Goal: Task Accomplishment & Management: Complete application form

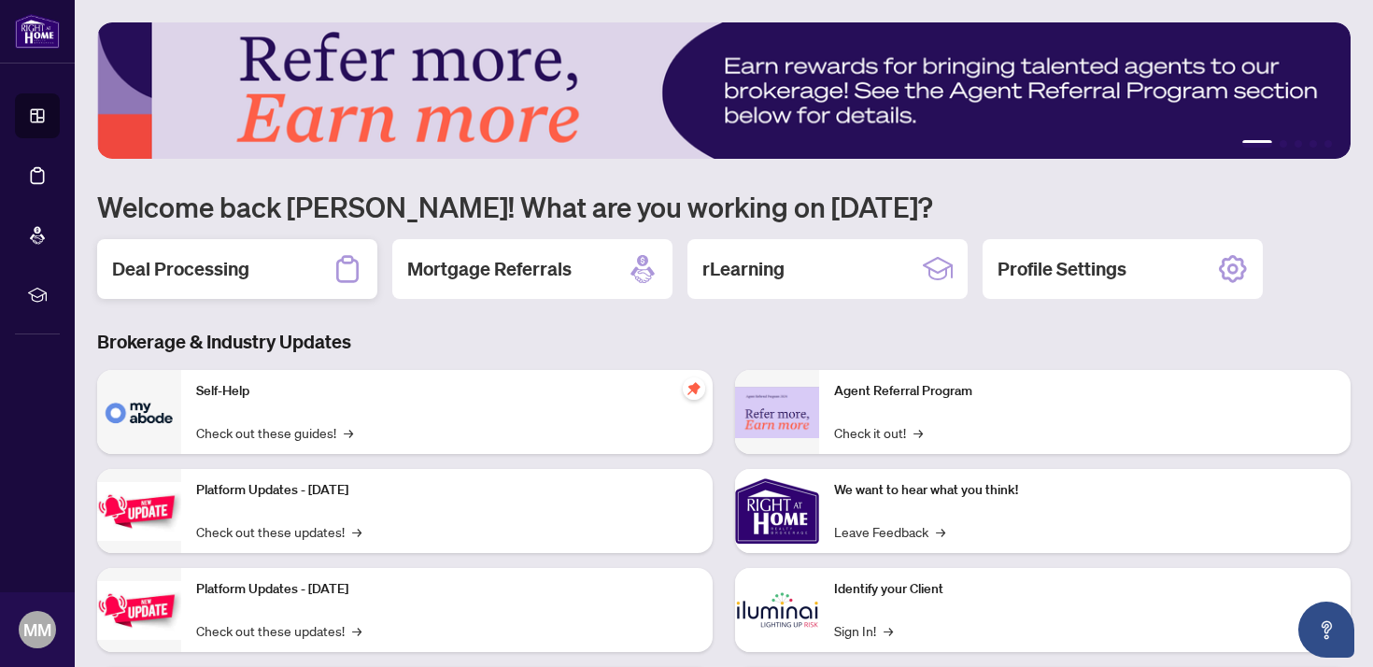
click at [246, 274] on h2 "Deal Processing" at bounding box center [180, 269] width 137 height 26
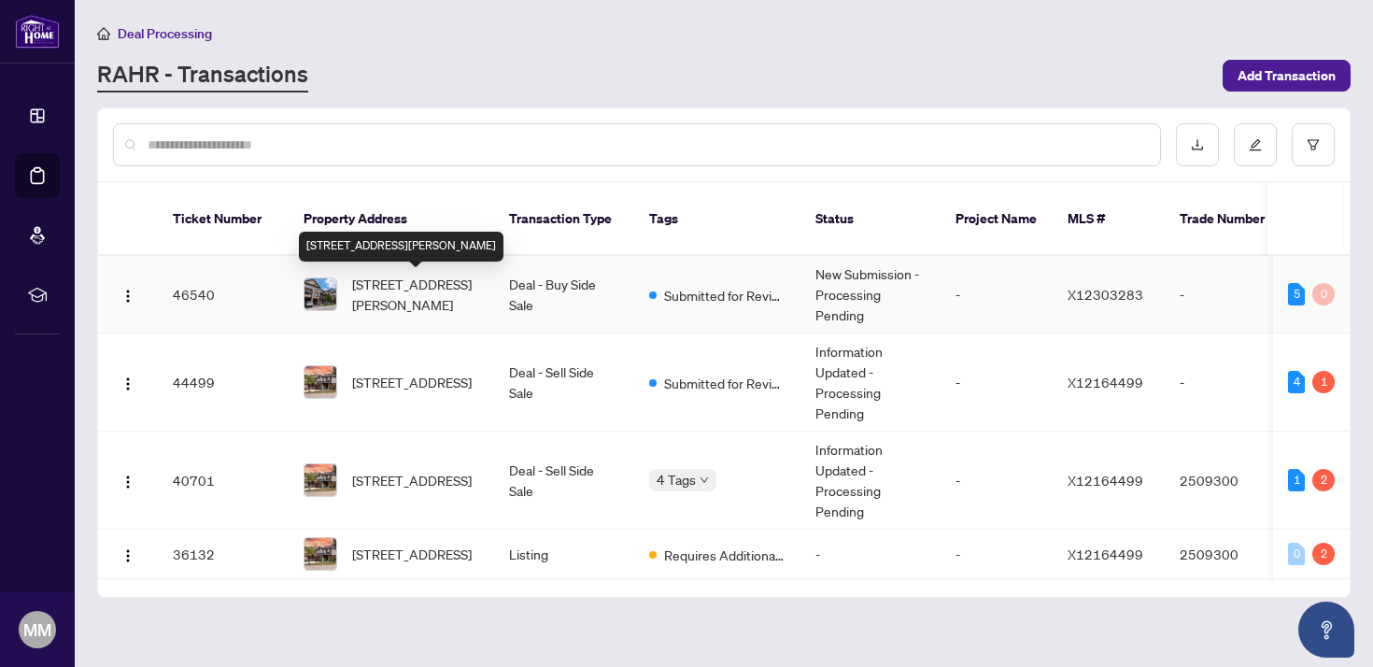
click at [413, 290] on span "[STREET_ADDRESS][PERSON_NAME]" at bounding box center [415, 294] width 127 height 41
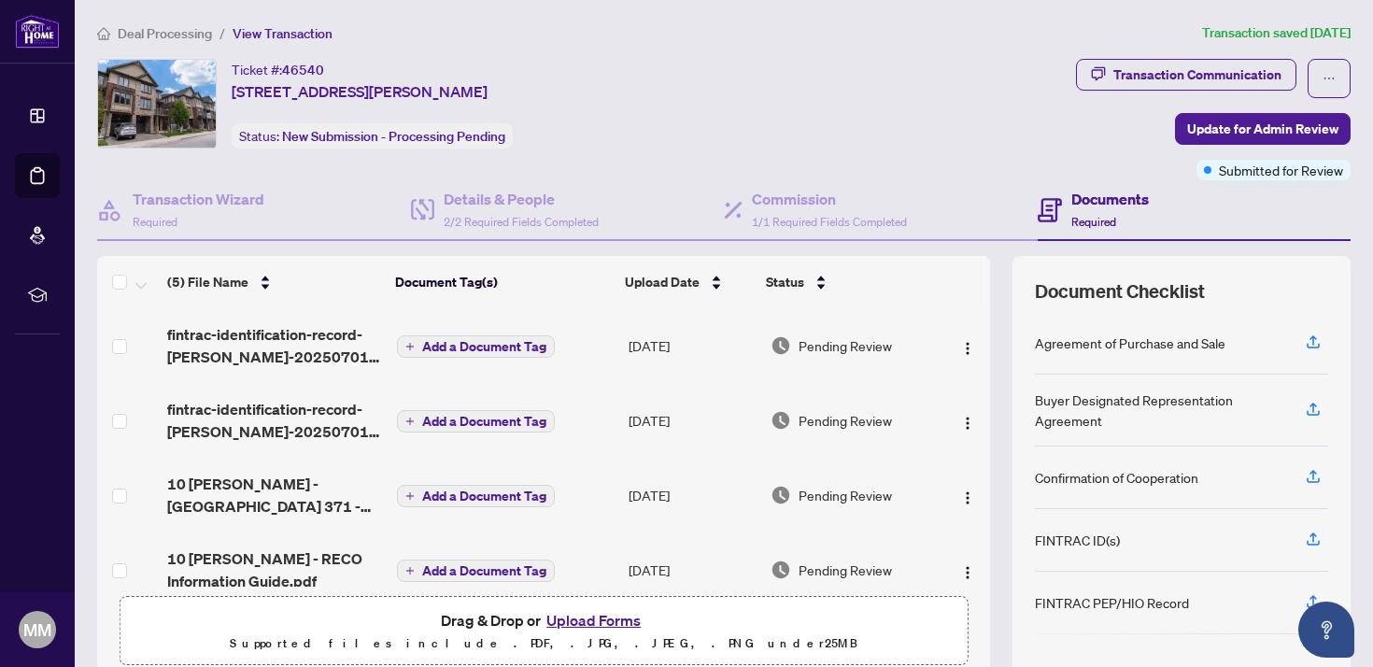
scroll to position [102, 0]
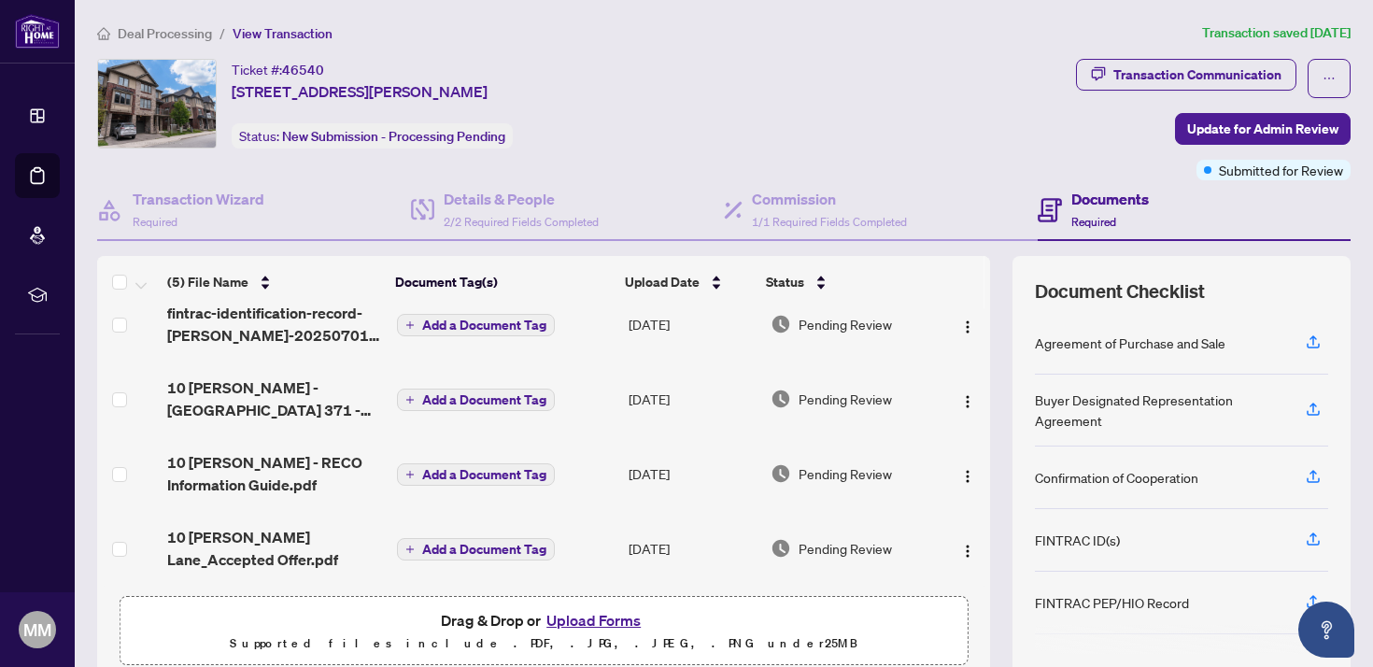
click at [580, 620] on button "Upload Forms" at bounding box center [594, 620] width 106 height 24
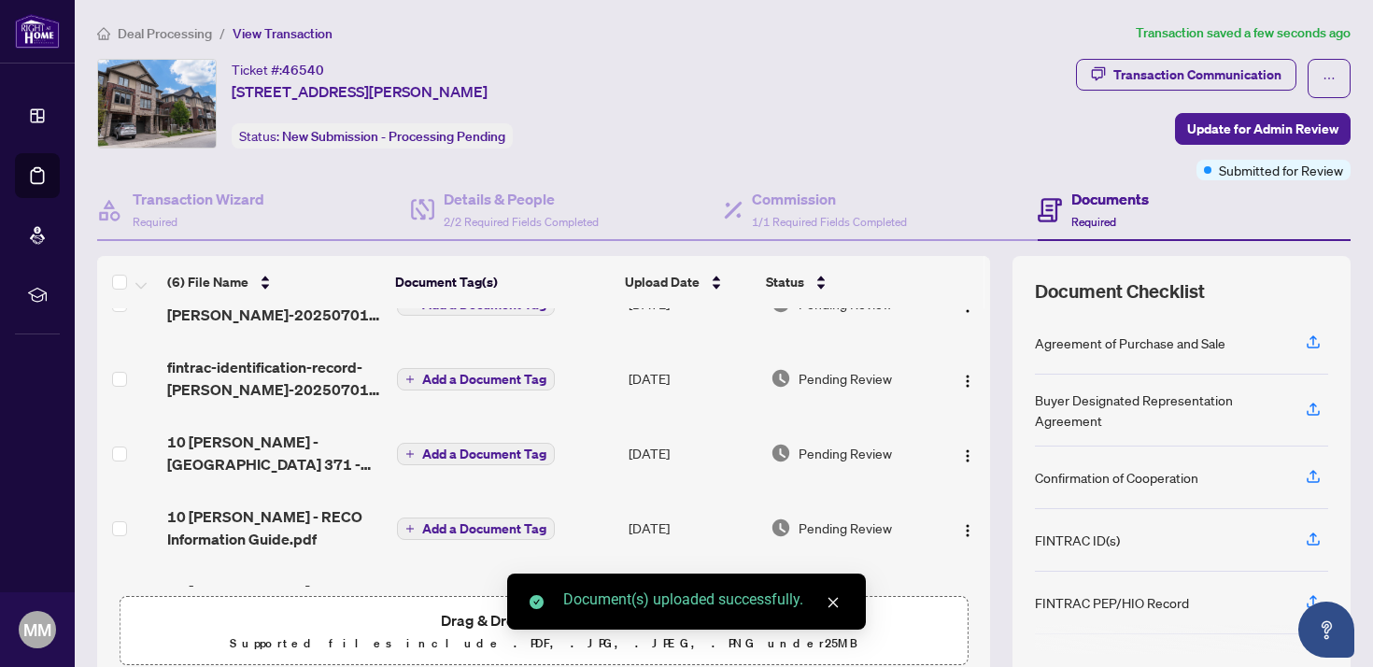
scroll to position [0, 0]
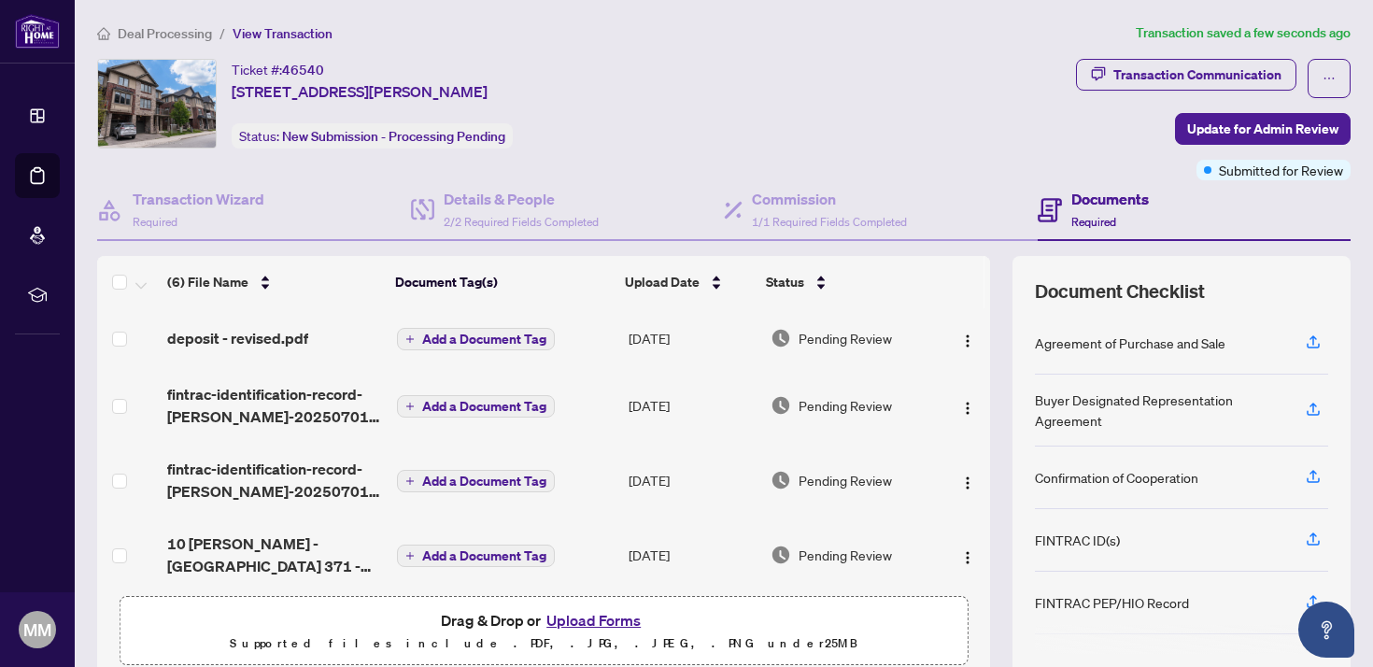
click at [500, 335] on span "Add a Document Tag" at bounding box center [484, 338] width 124 height 13
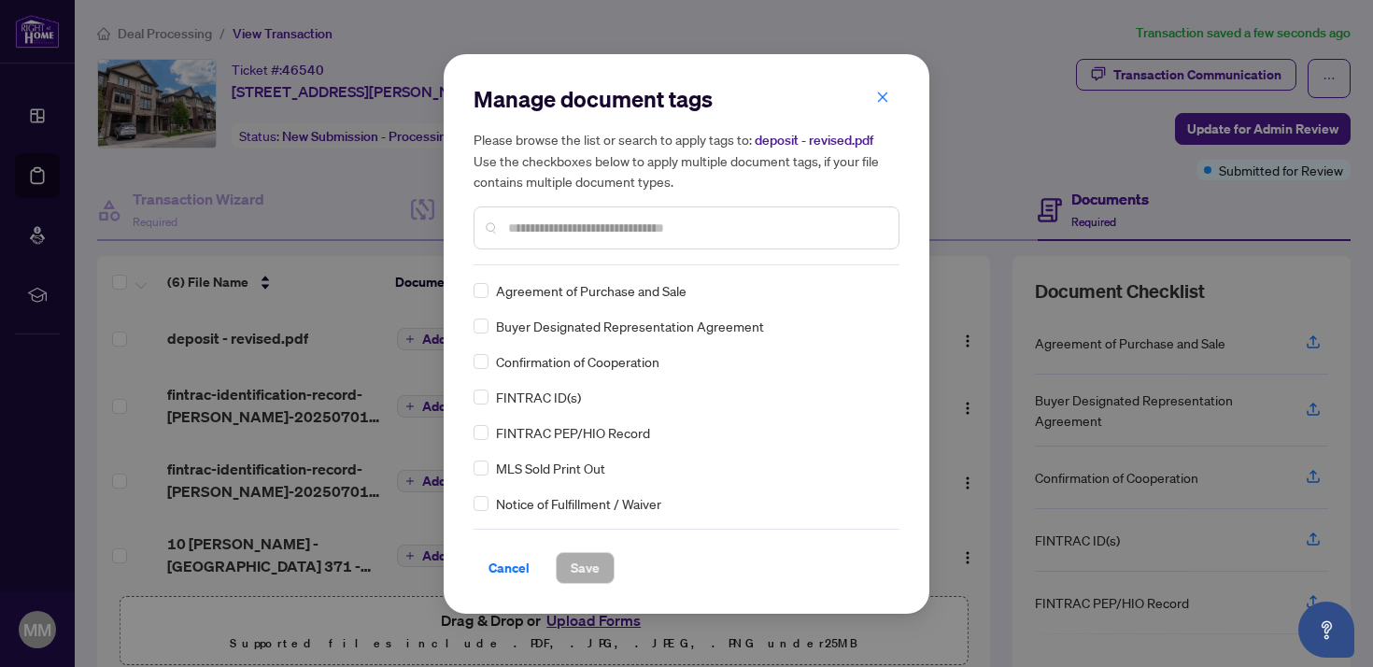
click at [570, 258] on div "Manage document tags Please browse the list or search to apply tags to: deposit…" at bounding box center [686, 174] width 426 height 181
click at [586, 220] on input "text" at bounding box center [695, 228] width 375 height 21
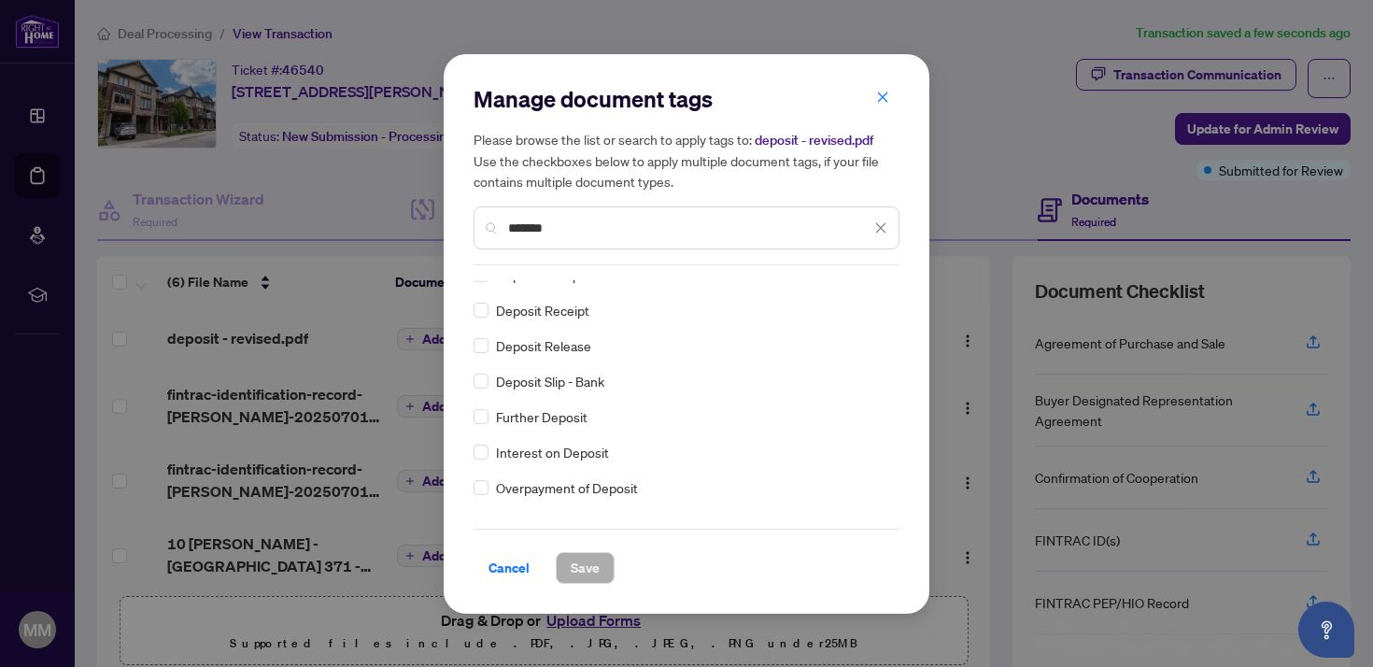
scroll to position [106, 0]
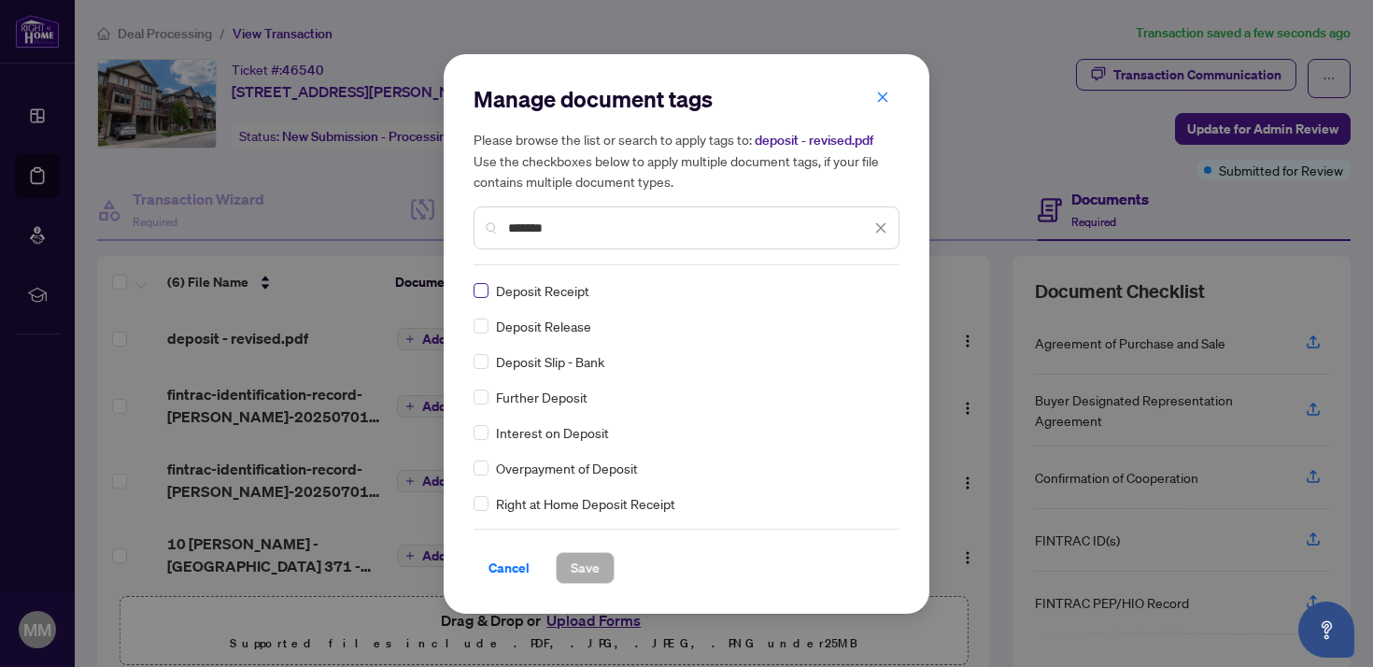
type input "*******"
click at [588, 557] on span "Save" at bounding box center [585, 568] width 29 height 30
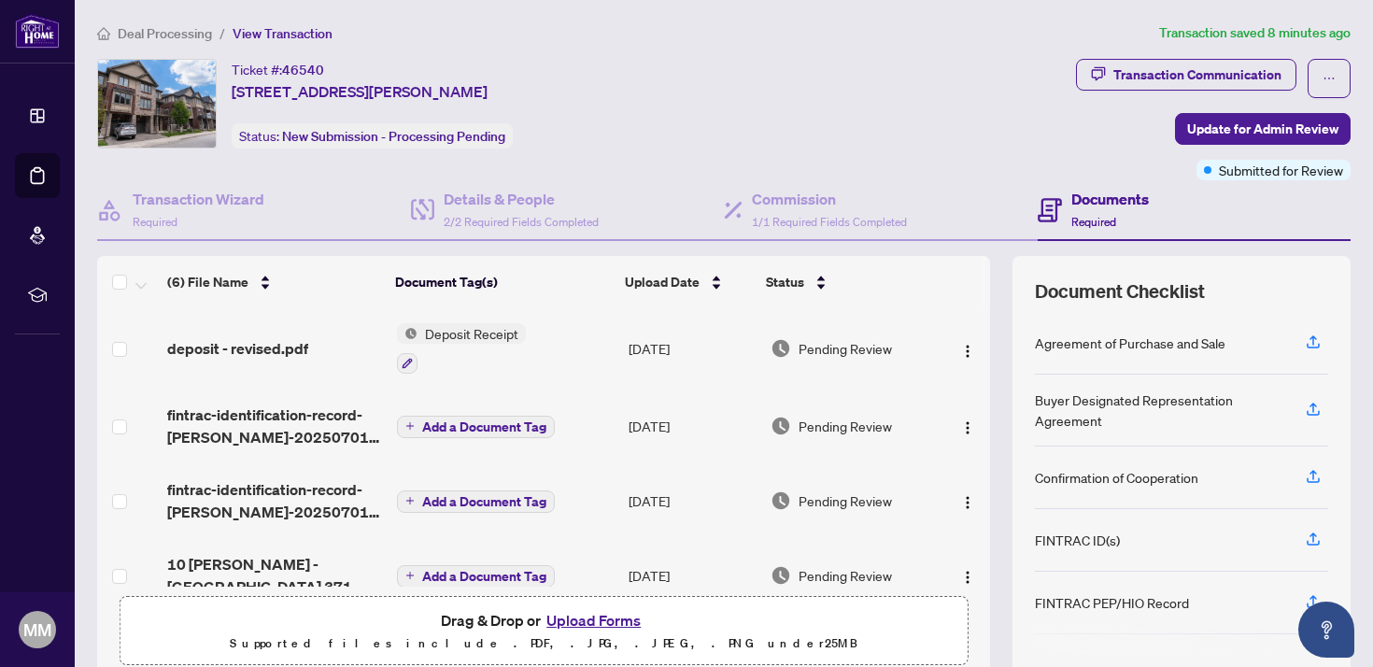
click at [599, 611] on button "Upload Forms" at bounding box center [594, 620] width 106 height 24
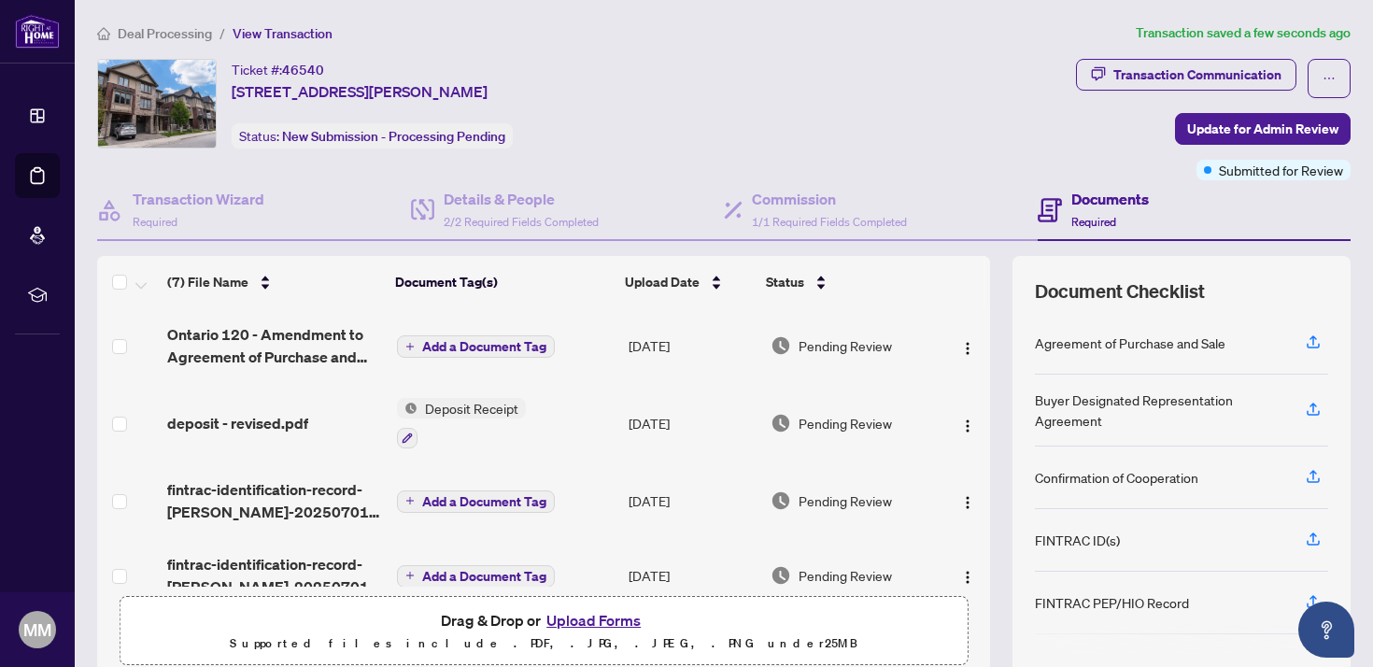
click at [477, 342] on span "Add a Document Tag" at bounding box center [484, 346] width 124 height 13
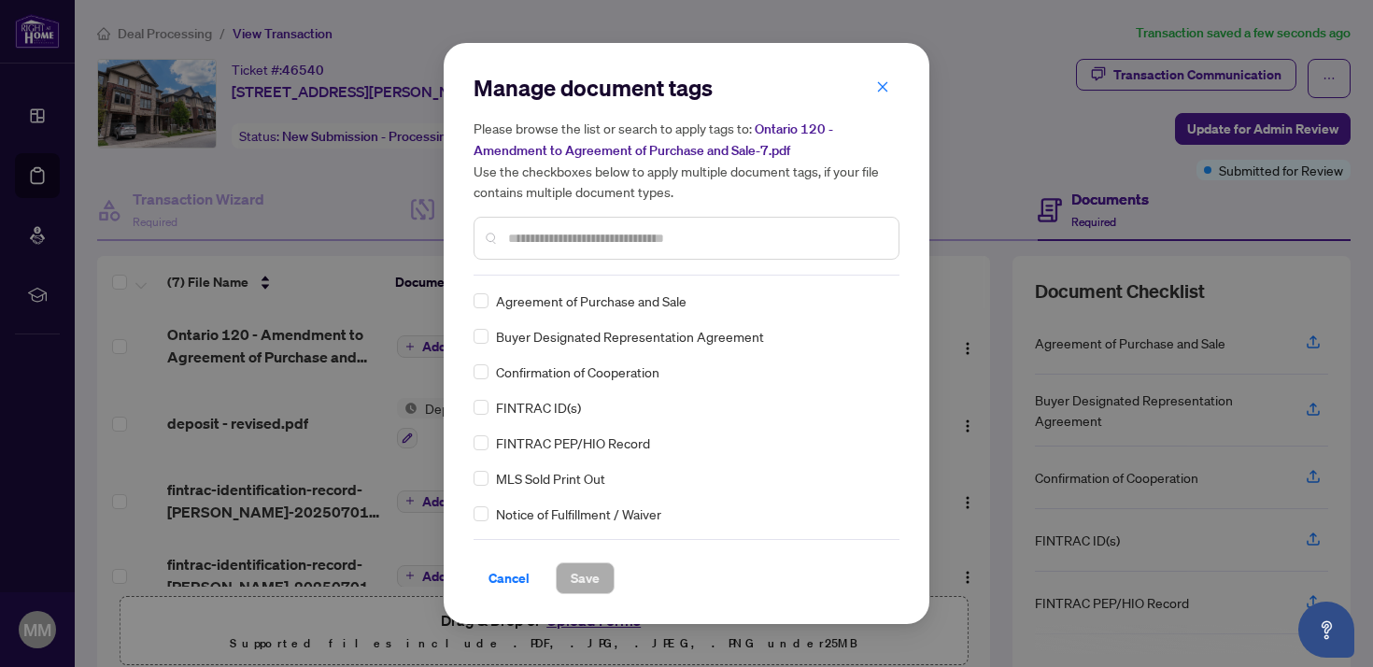
click at [601, 243] on input "text" at bounding box center [695, 238] width 375 height 21
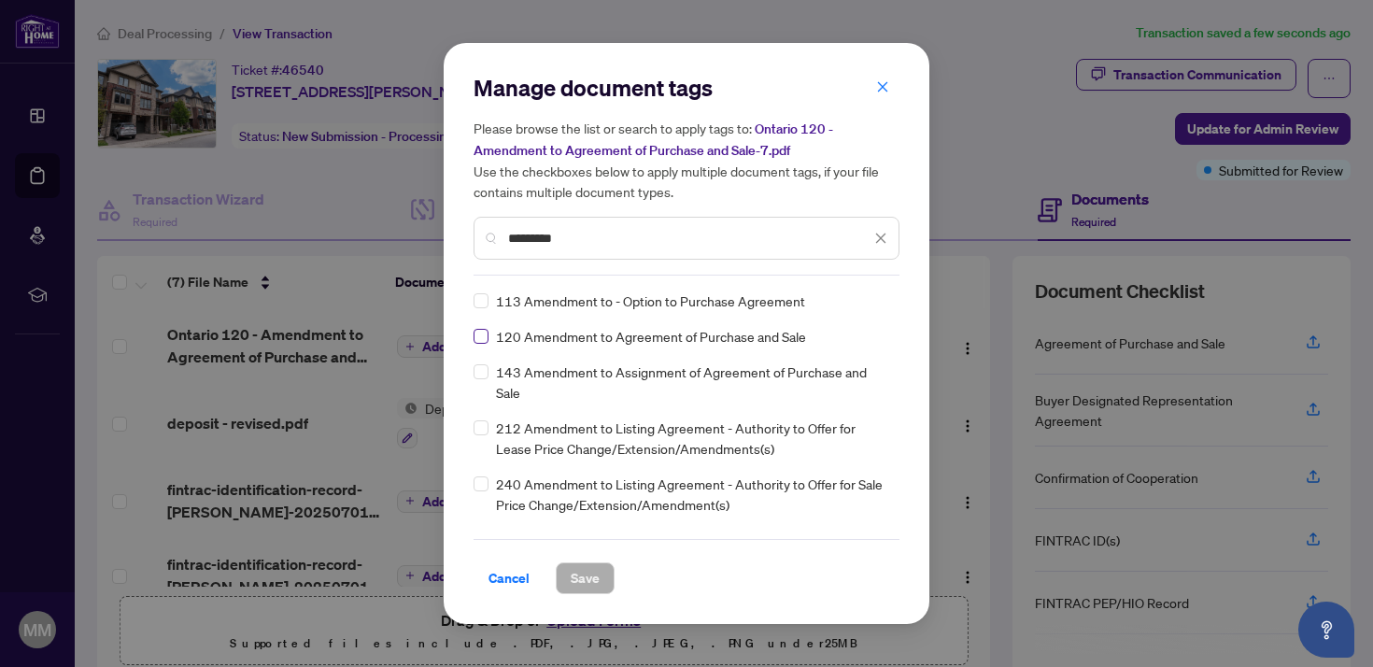
type input "*********"
click at [583, 578] on span "Save" at bounding box center [585, 578] width 29 height 30
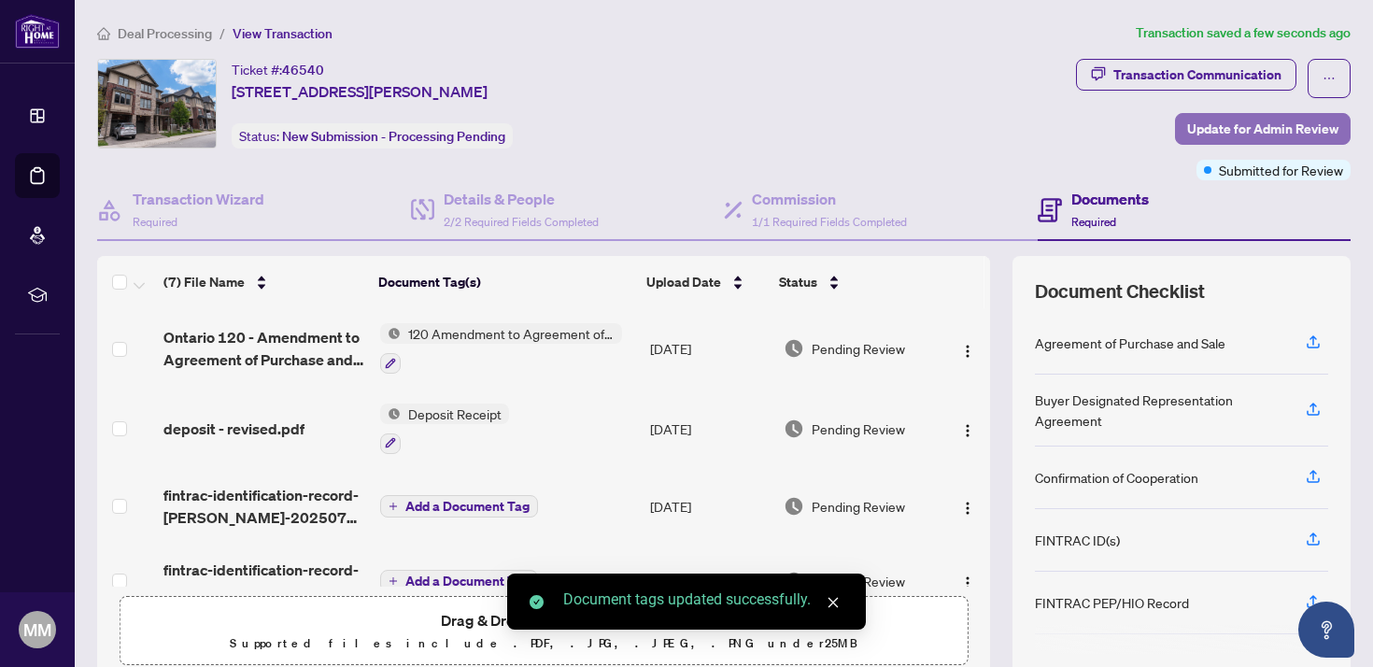
click at [1230, 127] on span "Update for Admin Review" at bounding box center [1262, 129] width 151 height 30
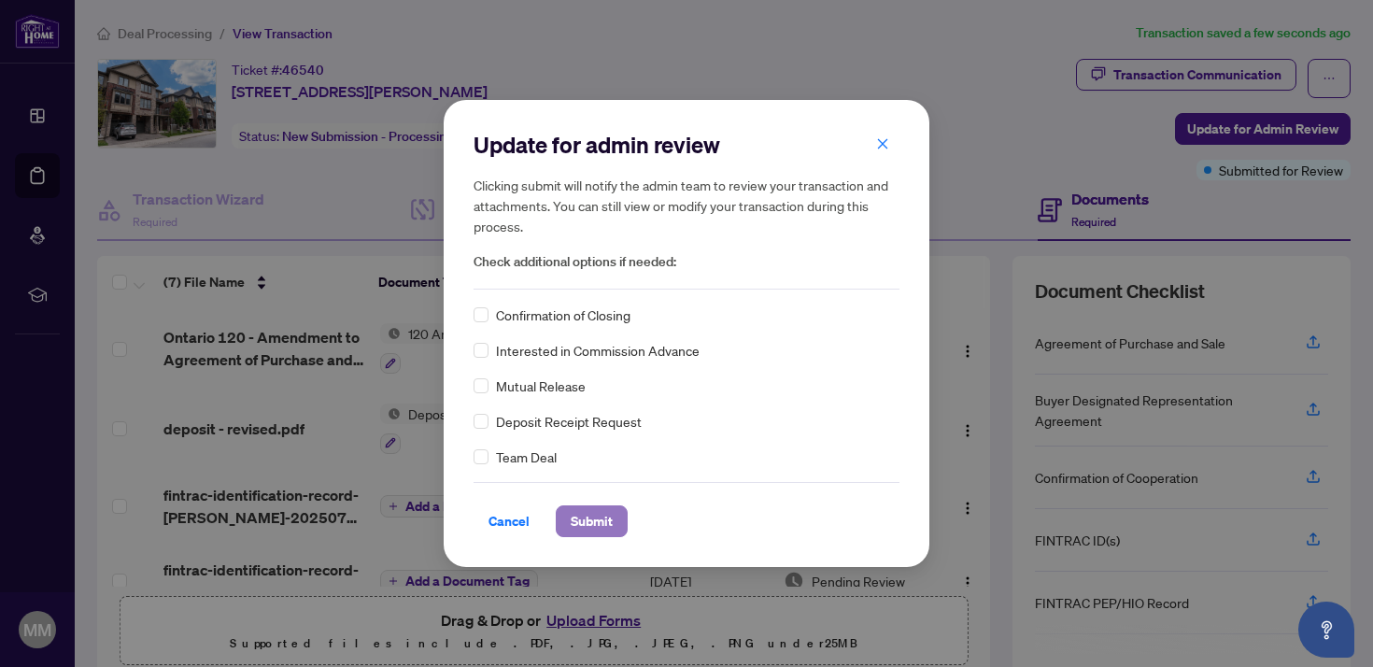
click at [582, 516] on span "Submit" at bounding box center [592, 521] width 42 height 30
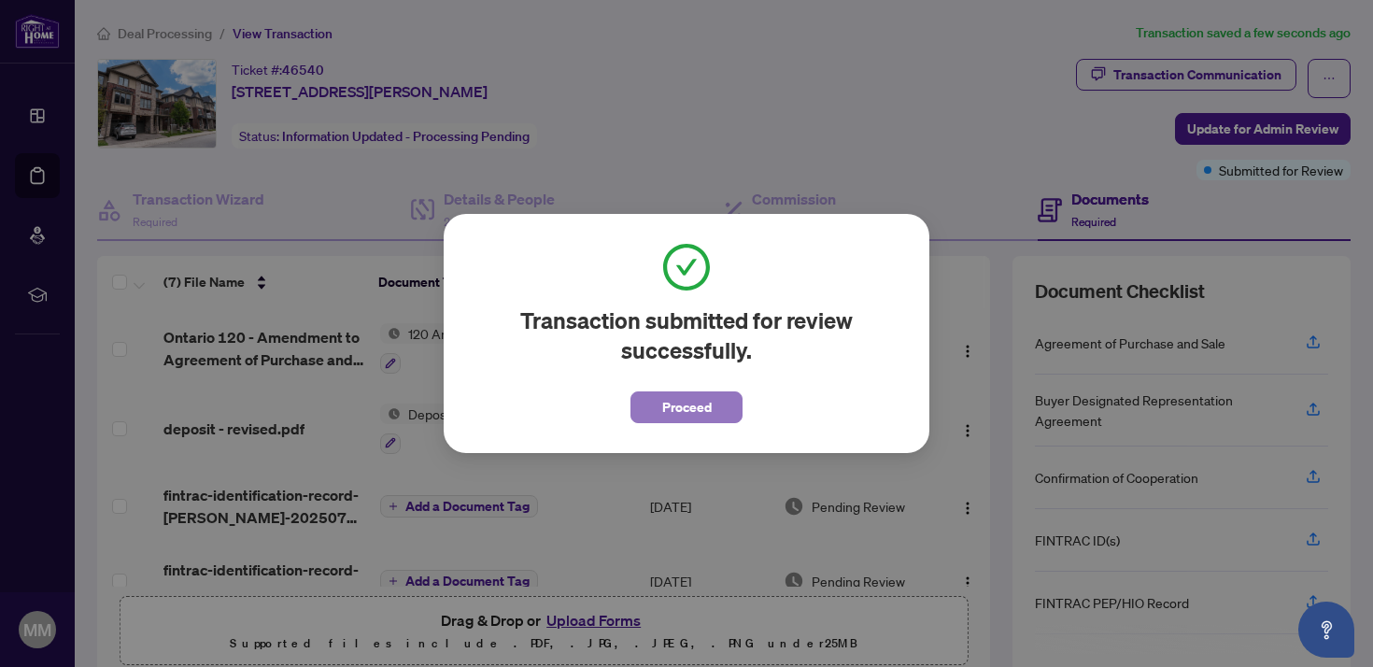
click at [678, 404] on span "Proceed" at bounding box center [686, 407] width 49 height 30
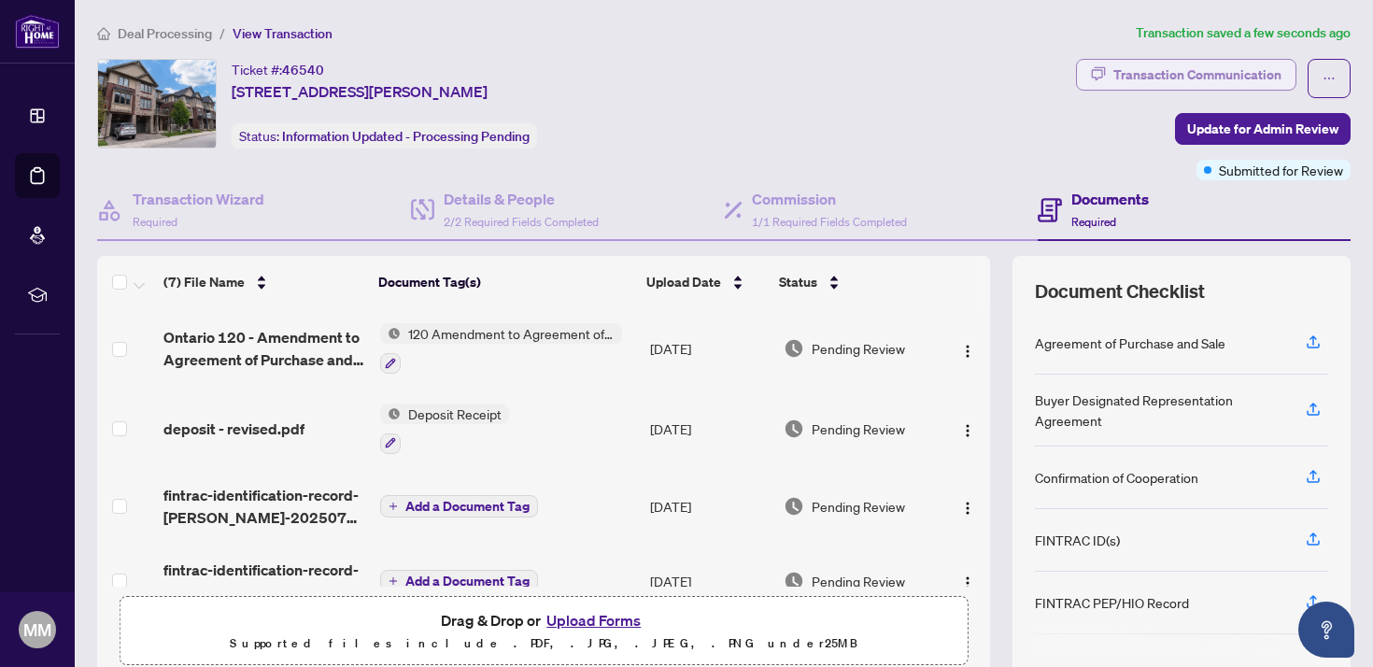
click at [1167, 72] on div "Transaction Communication" at bounding box center [1197, 75] width 168 height 30
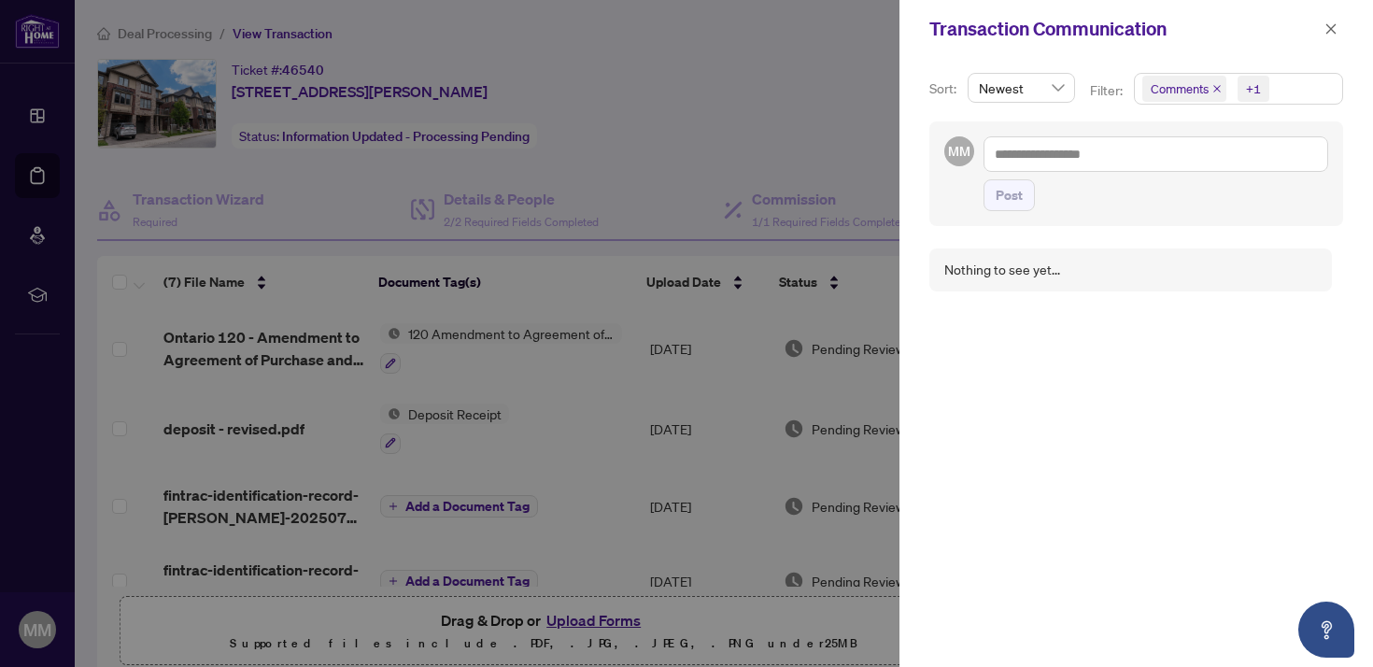
click at [827, 88] on div at bounding box center [686, 333] width 1373 height 667
click at [1330, 22] on icon "close" at bounding box center [1330, 28] width 13 height 13
